Goal: Submit feedback/report problem: Submit feedback/report problem

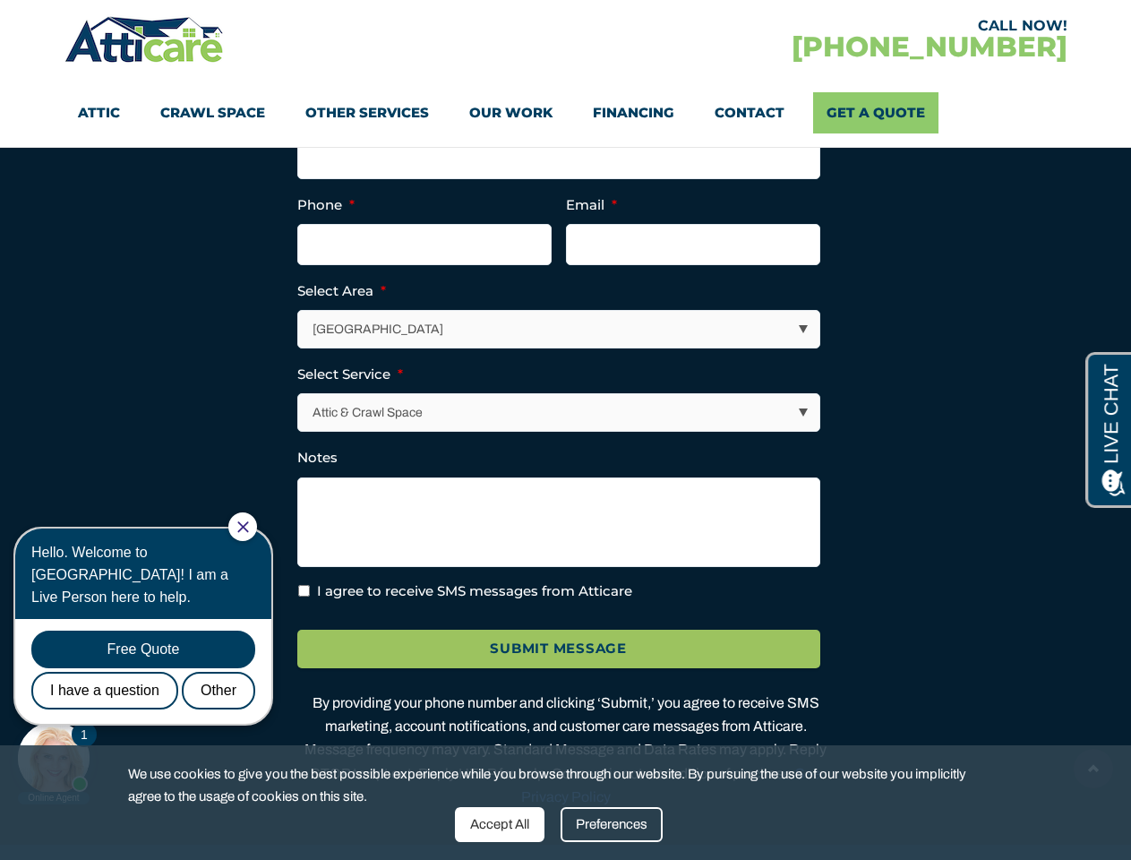
click at [565, 430] on ul "Facebook This field is for validation purposes and should be left unchanged. Fu…" at bounding box center [565, 354] width 537 height 494
click at [559, 668] on input "Submit Message" at bounding box center [558, 649] width 523 height 39
click at [500, 824] on div "Accept All" at bounding box center [500, 824] width 90 height 35
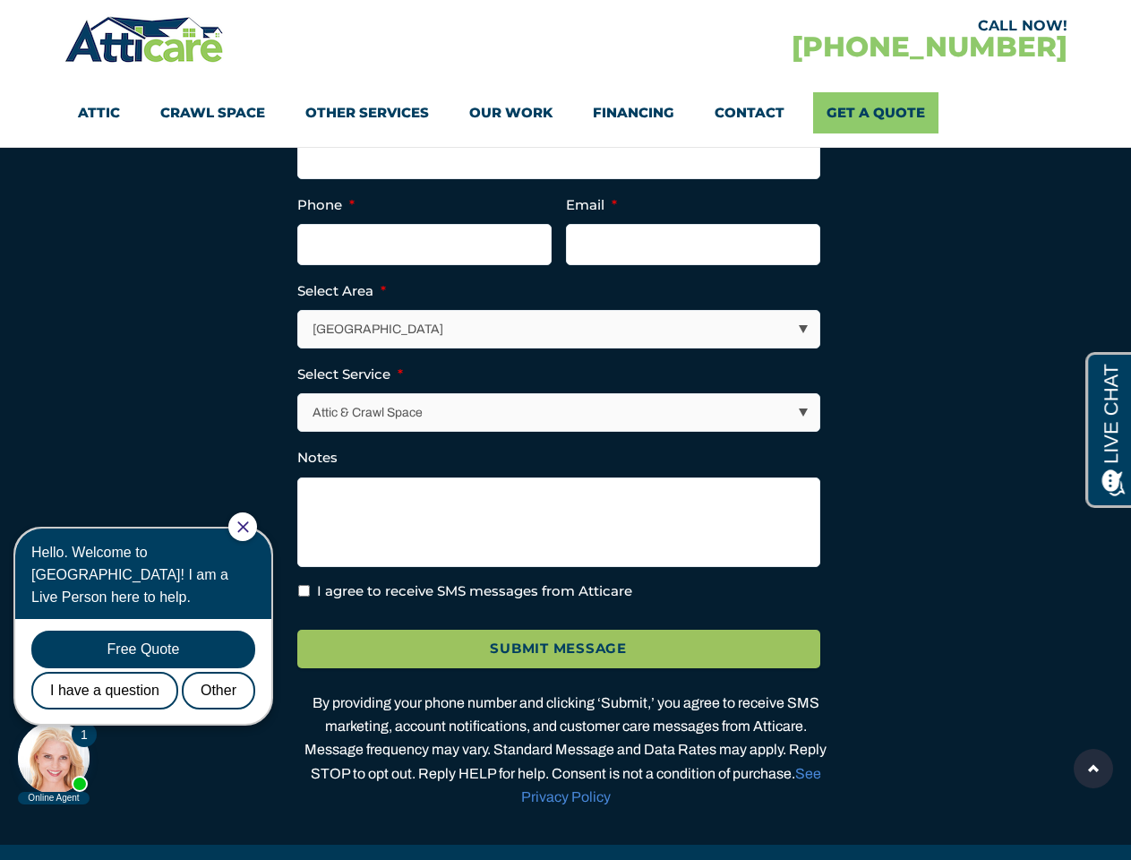
click at [612, 809] on div "By providing your phone number and clicking ‘Submit,’ you agree to receive SMS …" at bounding box center [565, 749] width 537 height 117
